Goal: Navigation & Orientation: Find specific page/section

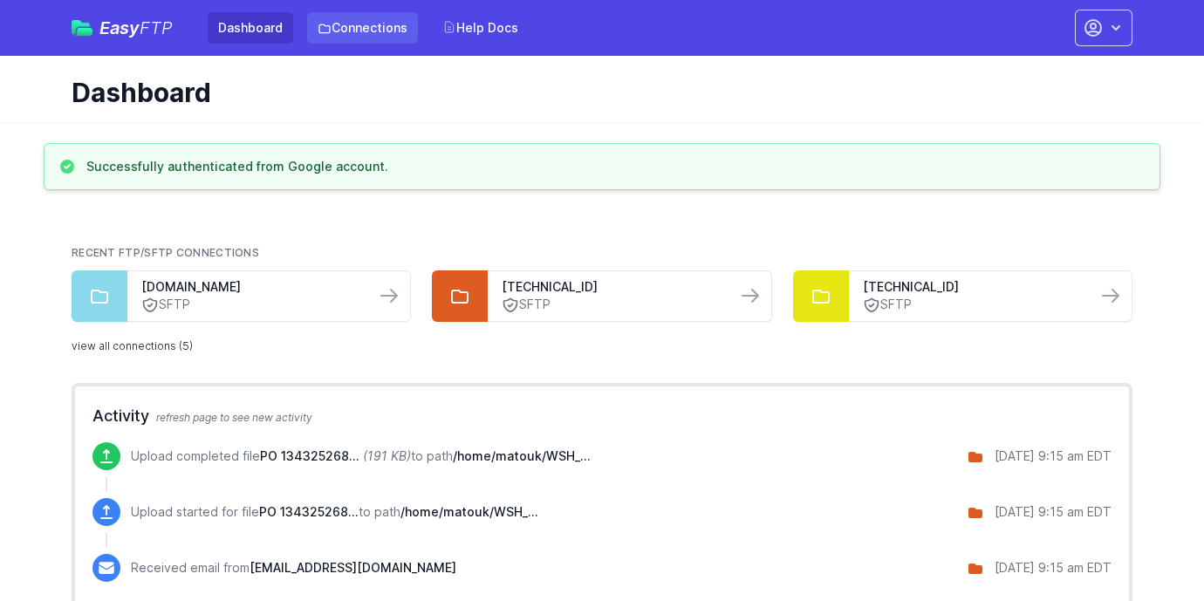
click at [341, 35] on link "Connections" at bounding box center [362, 27] width 111 height 31
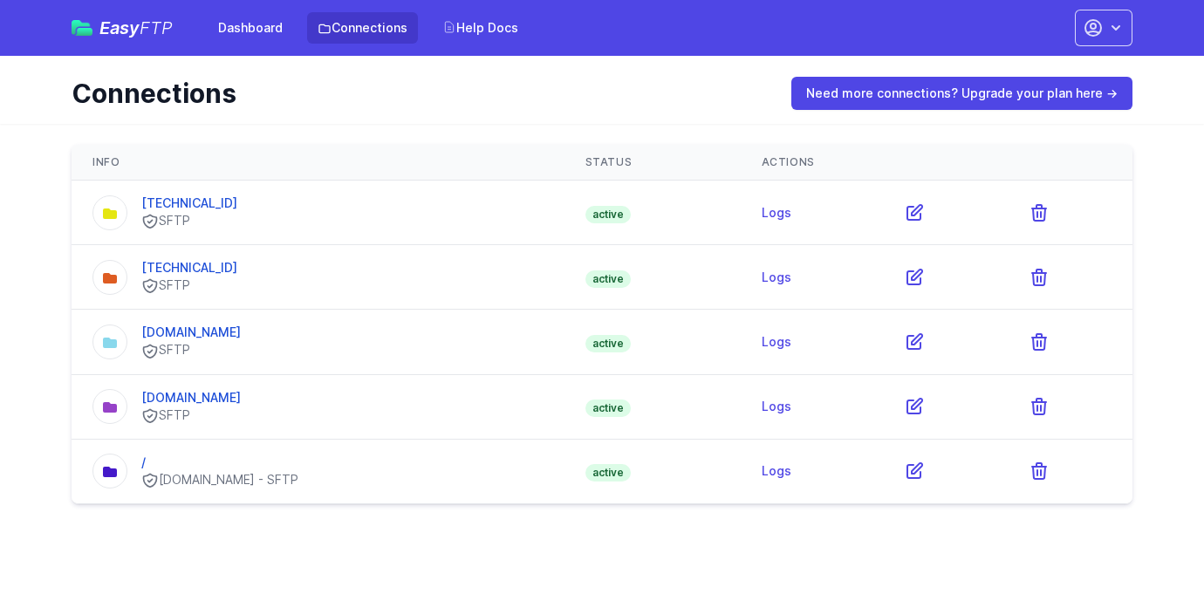
click at [95, 20] on link "Easy FTP" at bounding box center [122, 27] width 101 height 17
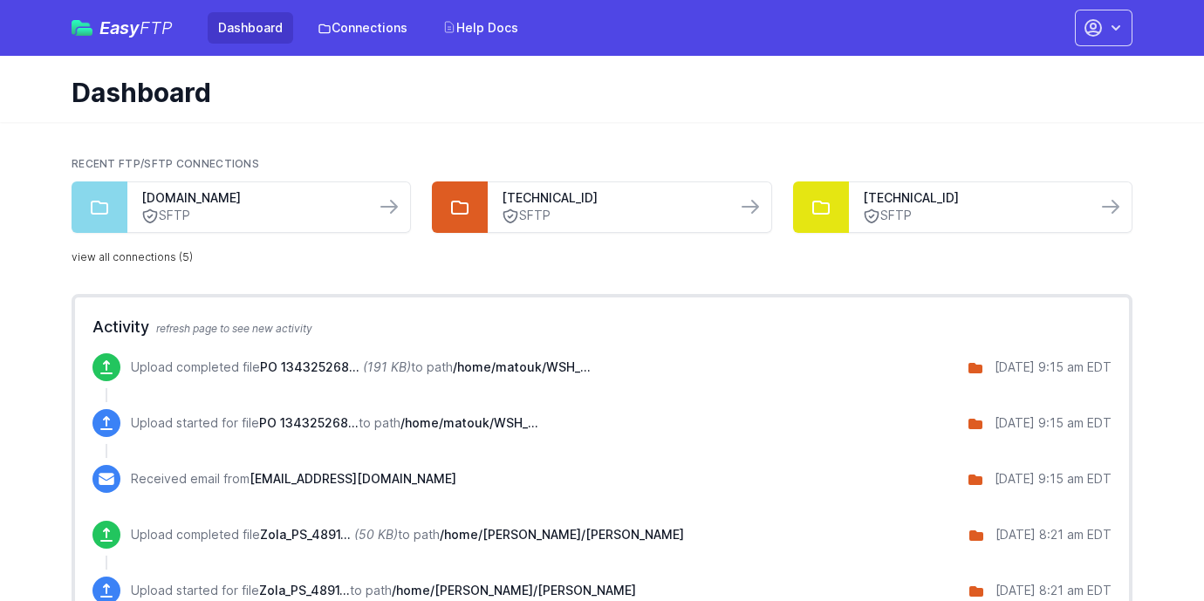
click at [1109, 25] on icon "button" at bounding box center [1115, 27] width 17 height 17
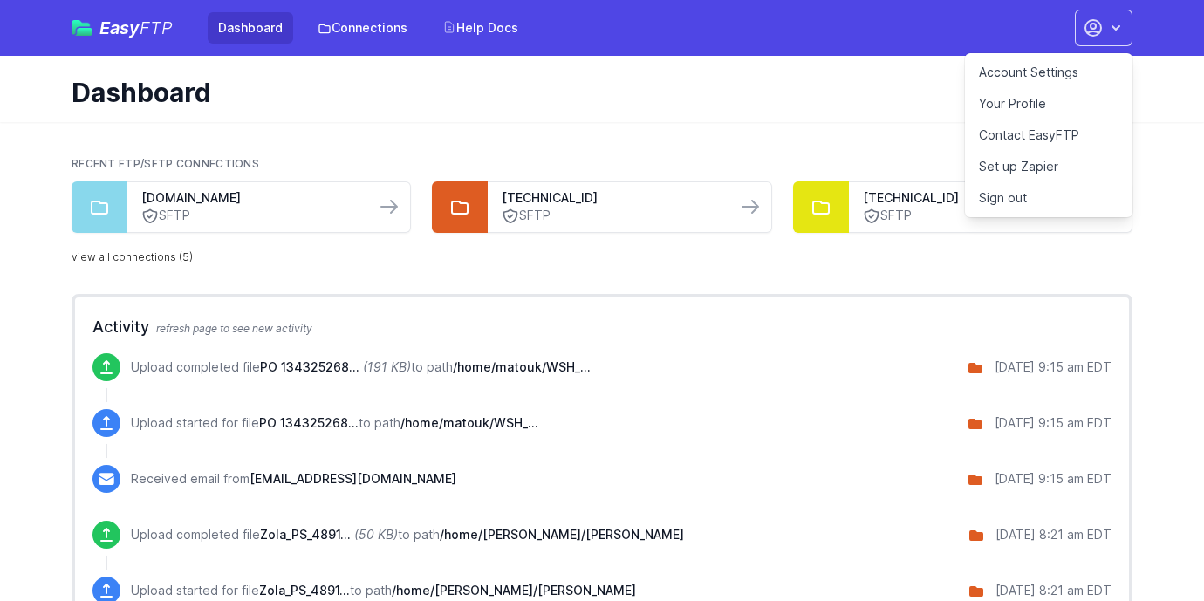
click at [902, 85] on h1 "Dashboard" at bounding box center [595, 92] width 1047 height 31
